Goal: Obtain resource: Obtain resource

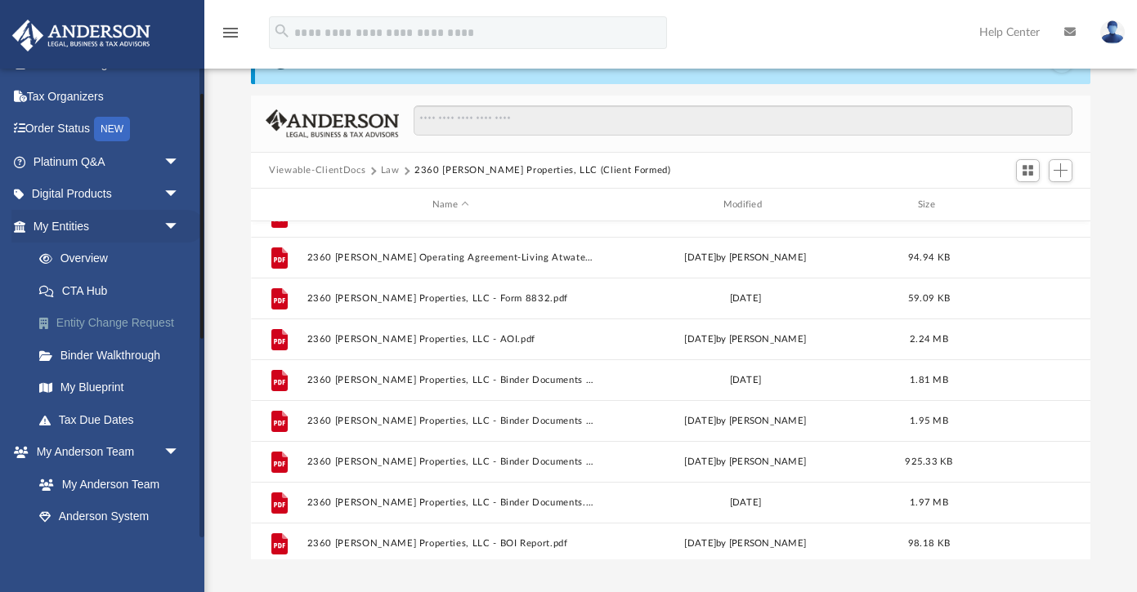
scroll to position [62, 0]
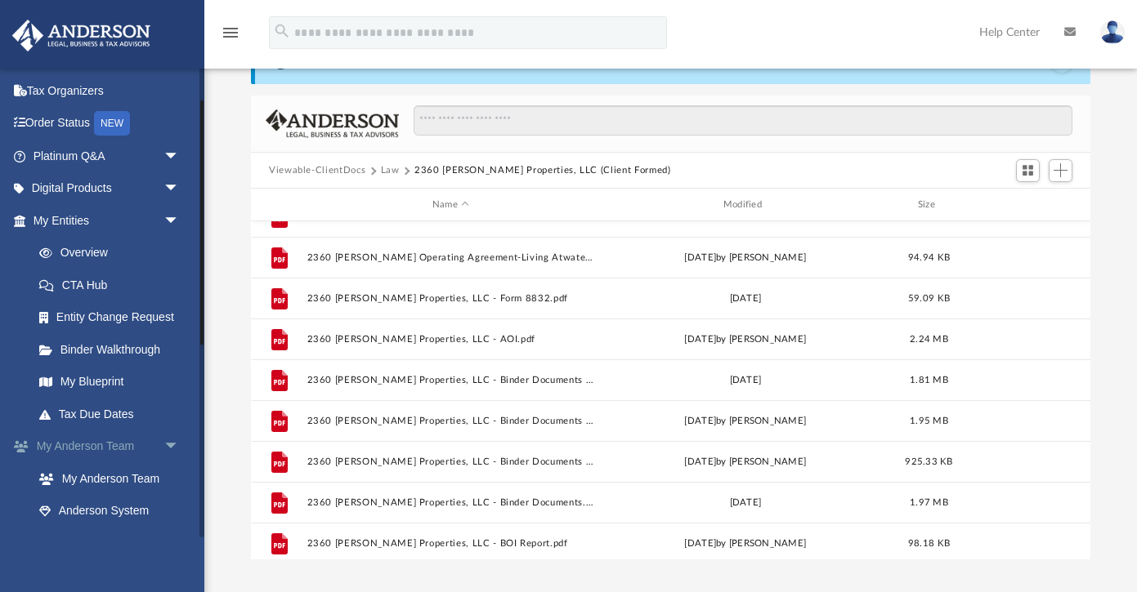
click at [173, 438] on span "arrow_drop_down" at bounding box center [179, 448] width 33 height 34
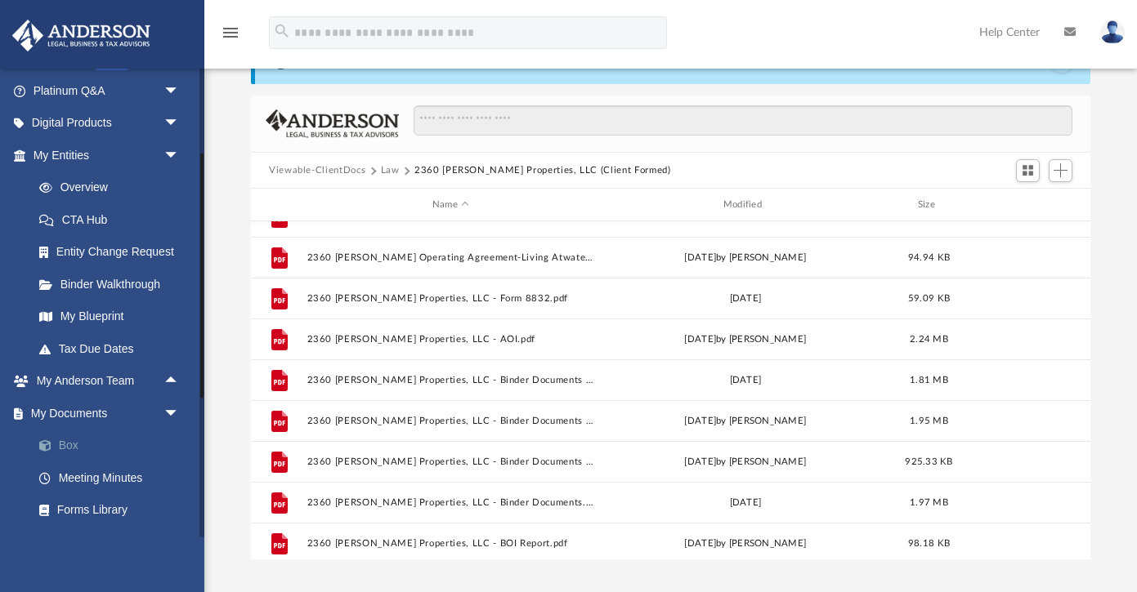
click at [72, 441] on link "Box" at bounding box center [113, 446] width 181 height 33
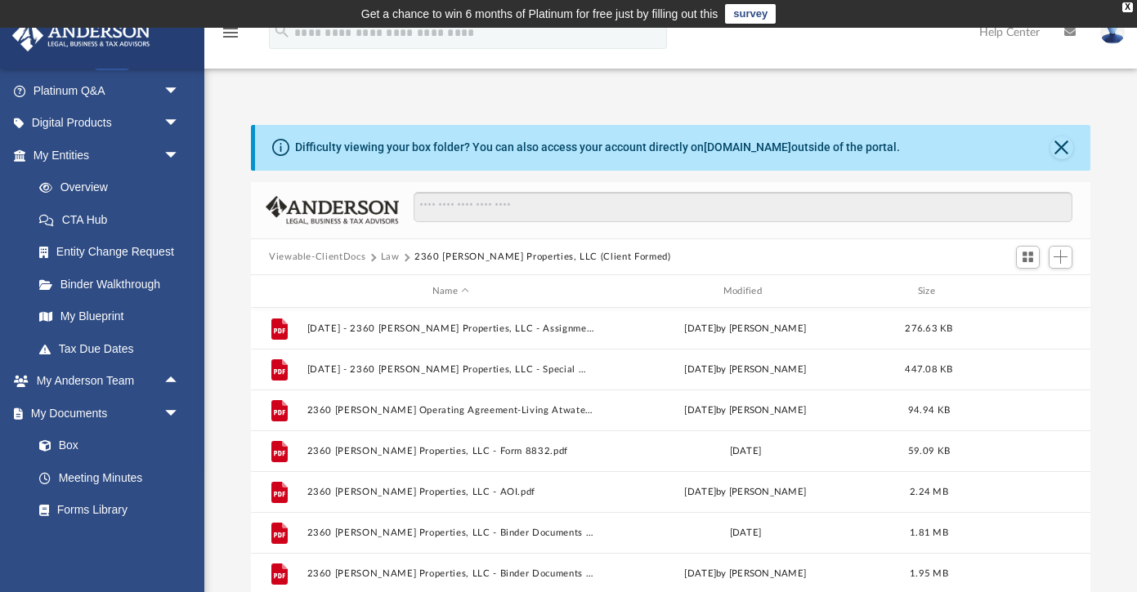
scroll to position [0, 0]
click at [388, 257] on button "Law" at bounding box center [390, 257] width 19 height 15
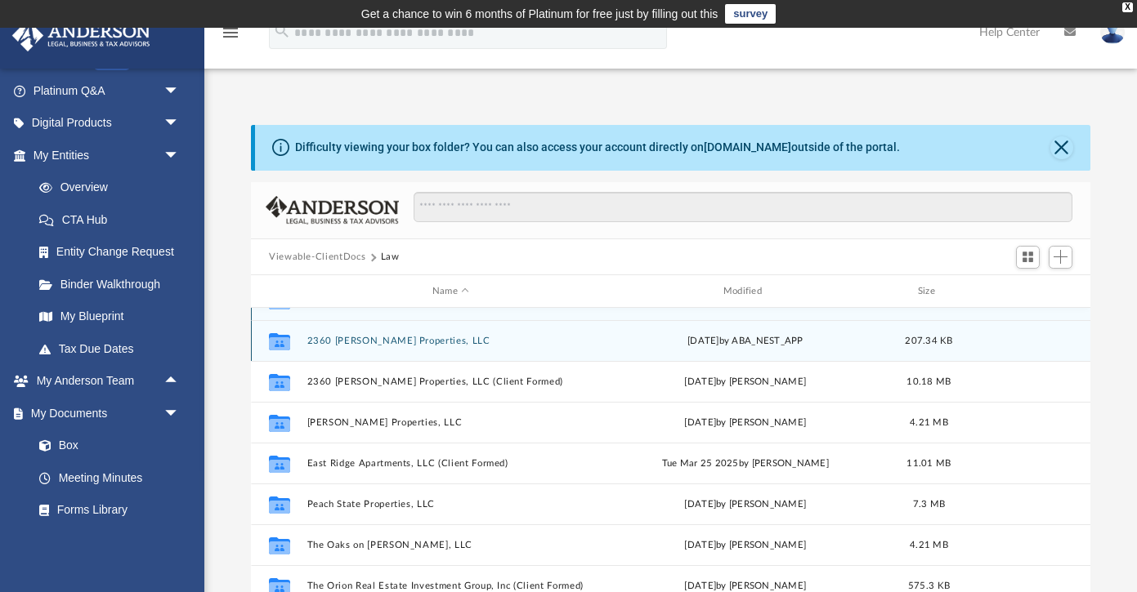
scroll to position [29, 0]
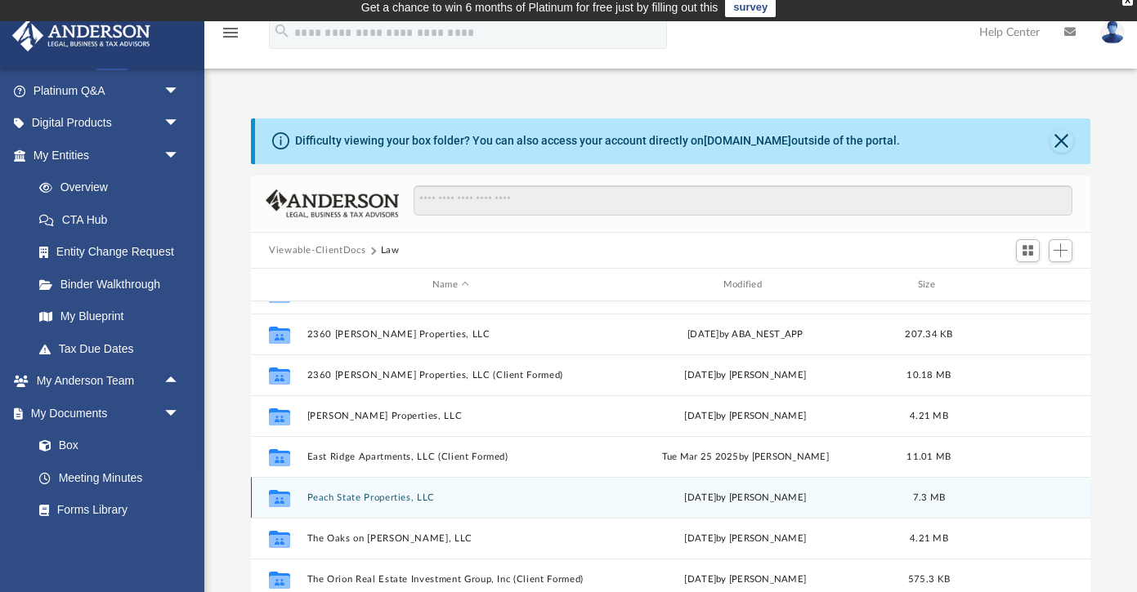
click at [394, 498] on button "Peach State Properties, LLC" at bounding box center [451, 498] width 288 height 11
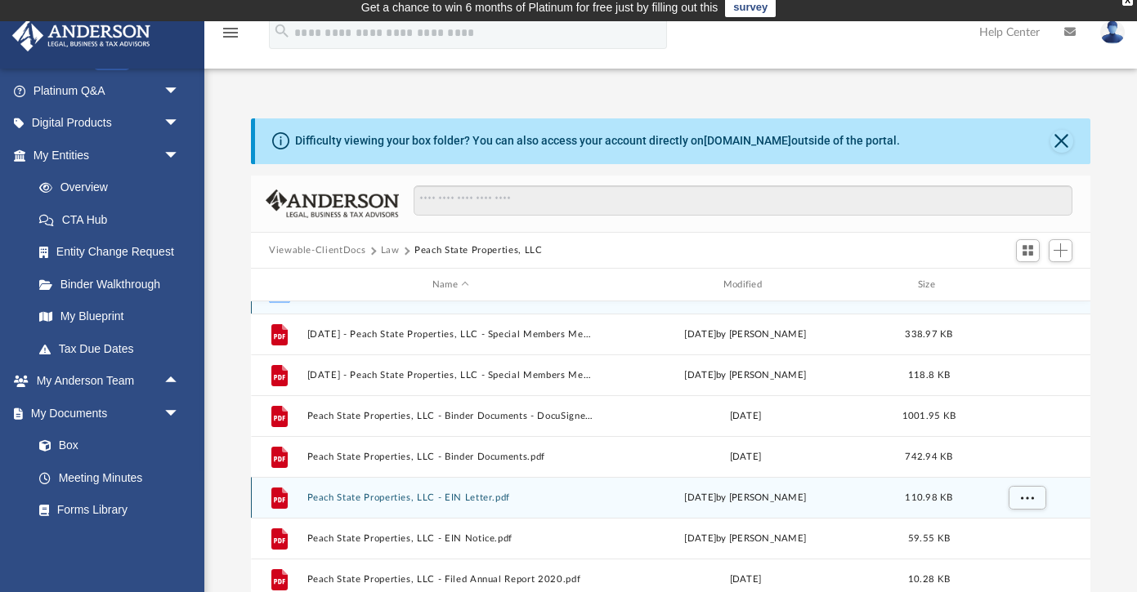
scroll to position [0, 0]
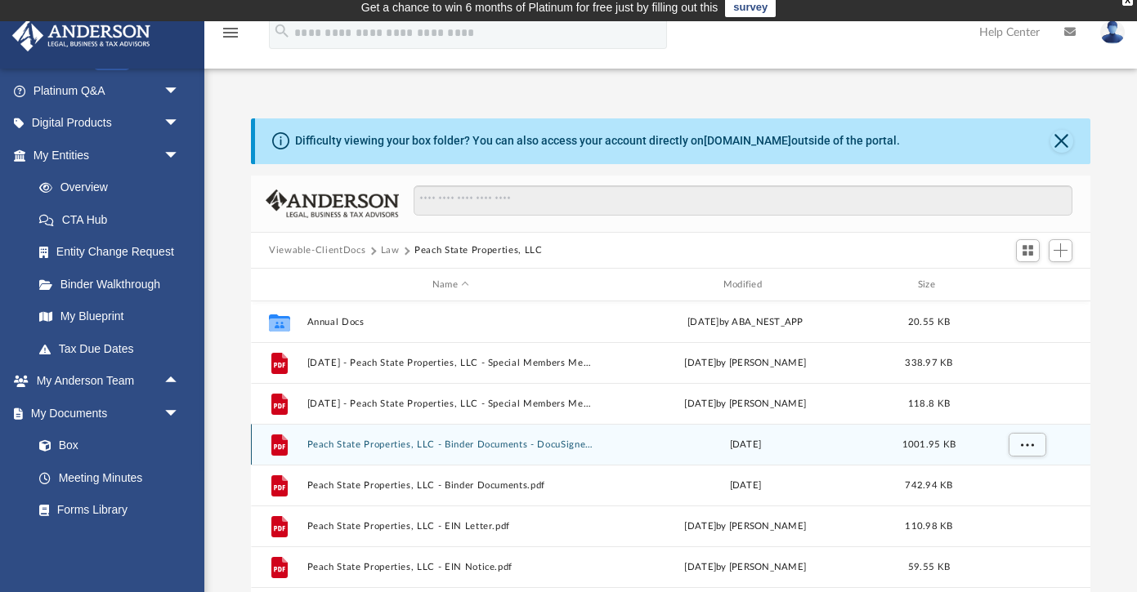
click at [379, 445] on button "Peach State Properties, LLC - Binder Documents - DocuSigned.pdf" at bounding box center [451, 445] width 288 height 11
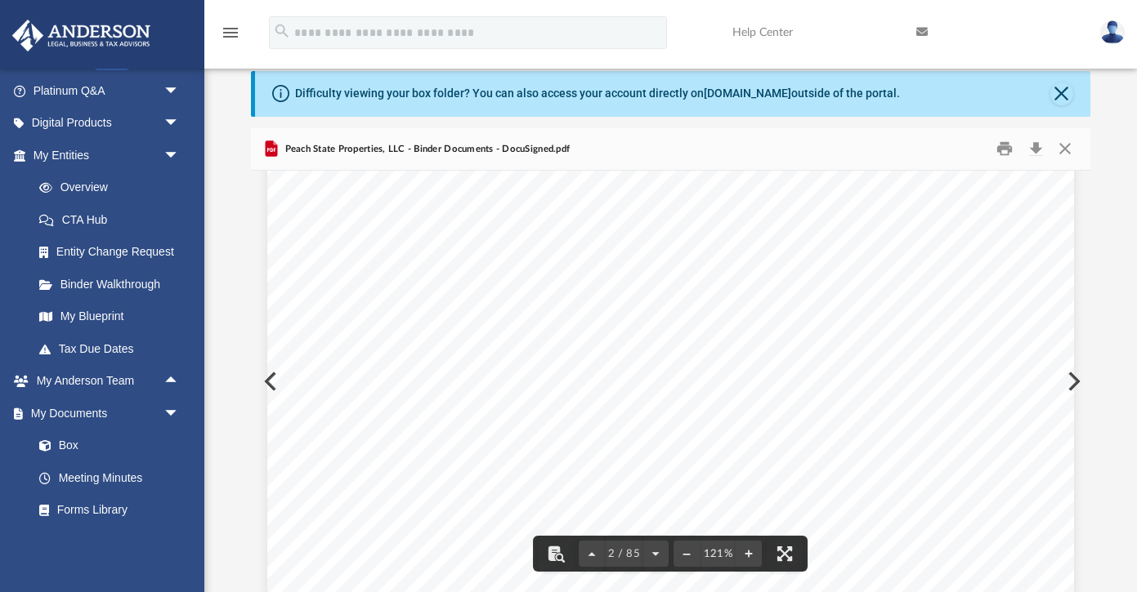
scroll to position [1278, 0]
drag, startPoint x: 923, startPoint y: 267, endPoint x: 744, endPoint y: 233, distance: 182.2
click at [744, 233] on div "Overview of Peach State Properties, LLC Entity Formation Information State of O…" at bounding box center [670, 495] width 807 height 1044
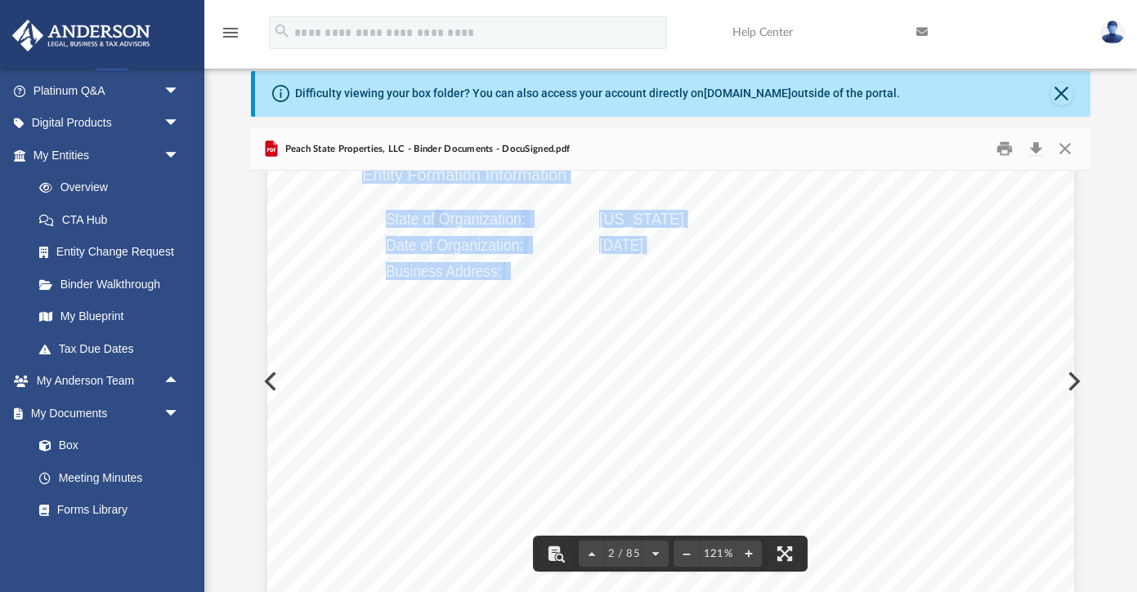
drag, startPoint x: 600, startPoint y: 271, endPoint x: 785, endPoint y: 267, distance: 185.5
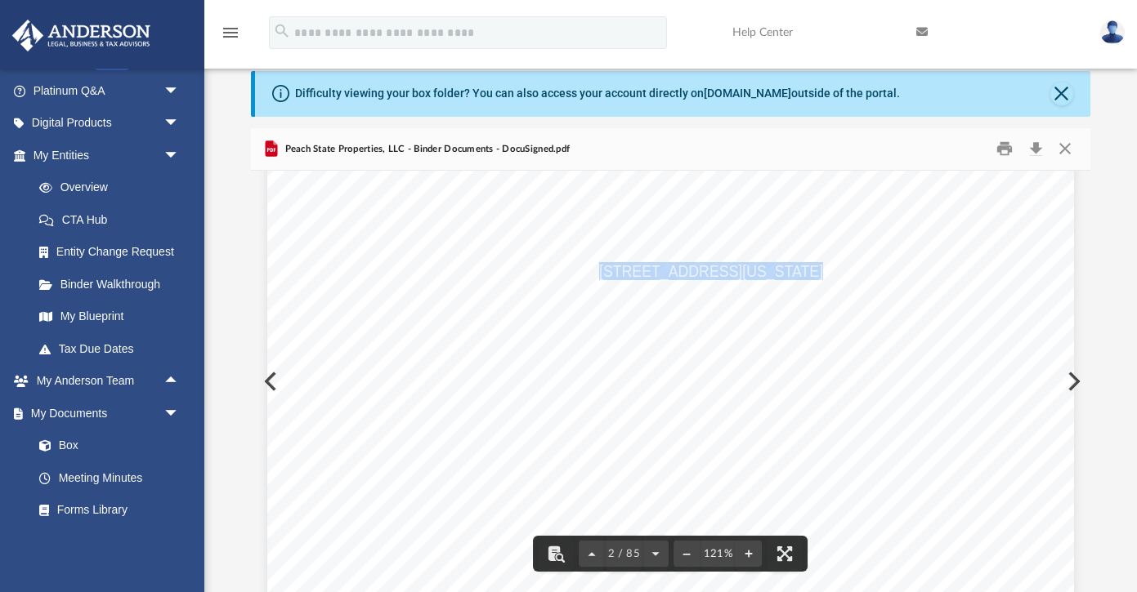
click at [785, 267] on span "[STREET_ADDRESS][US_STATE]" at bounding box center [711, 272] width 224 height 16
click at [793, 402] on div "Overview of Peach State Properties, LLC Entity Formation Information State of O…" at bounding box center [670, 495] width 807 height 1044
click at [758, 490] on div "Overview of Peach State Properties, LLC Entity Formation Information State of O…" at bounding box center [670, 495] width 807 height 1044
click at [741, 324] on span "[STREET_ADDRESS][US_STATE]" at bounding box center [711, 323] width 224 height 16
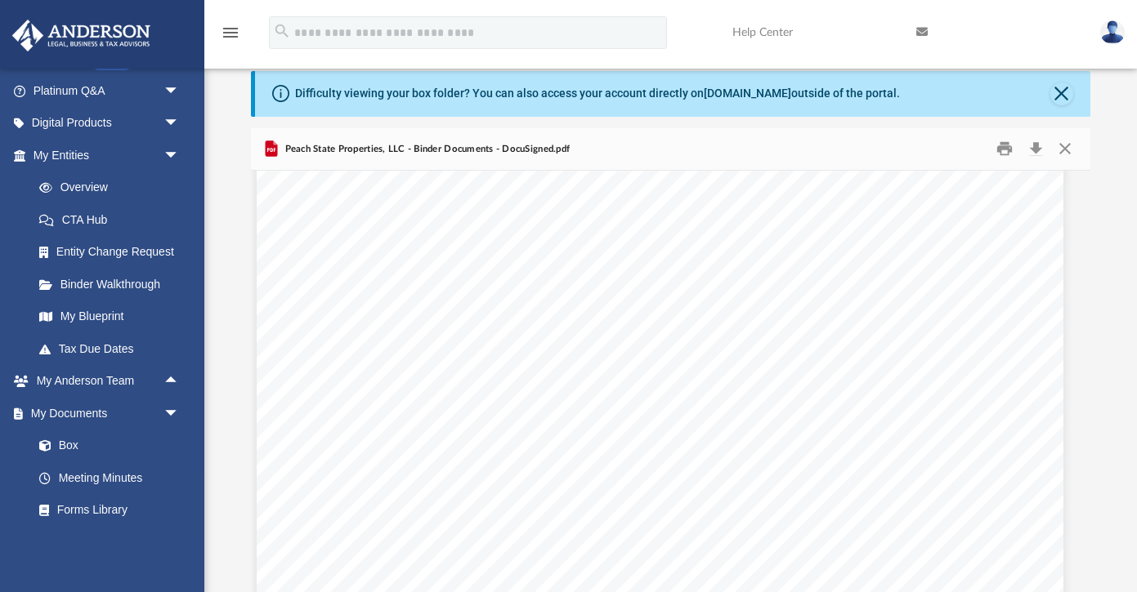
scroll to position [1204, 11]
